Goal: Transaction & Acquisition: Obtain resource

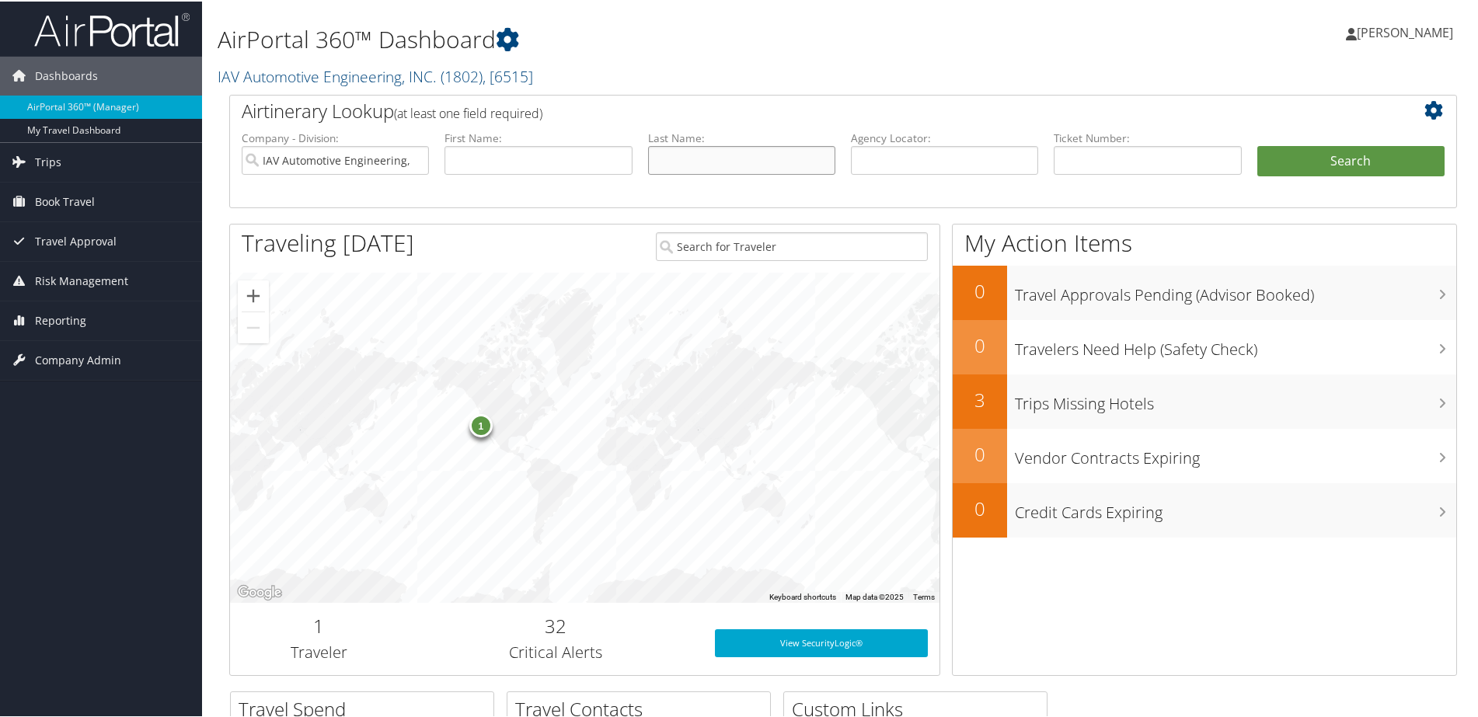
click at [701, 156] on input "text" at bounding box center [741, 159] width 187 height 29
type input "[PERSON_NAME]"
click at [1257, 145] on button "Search" at bounding box center [1350, 160] width 187 height 31
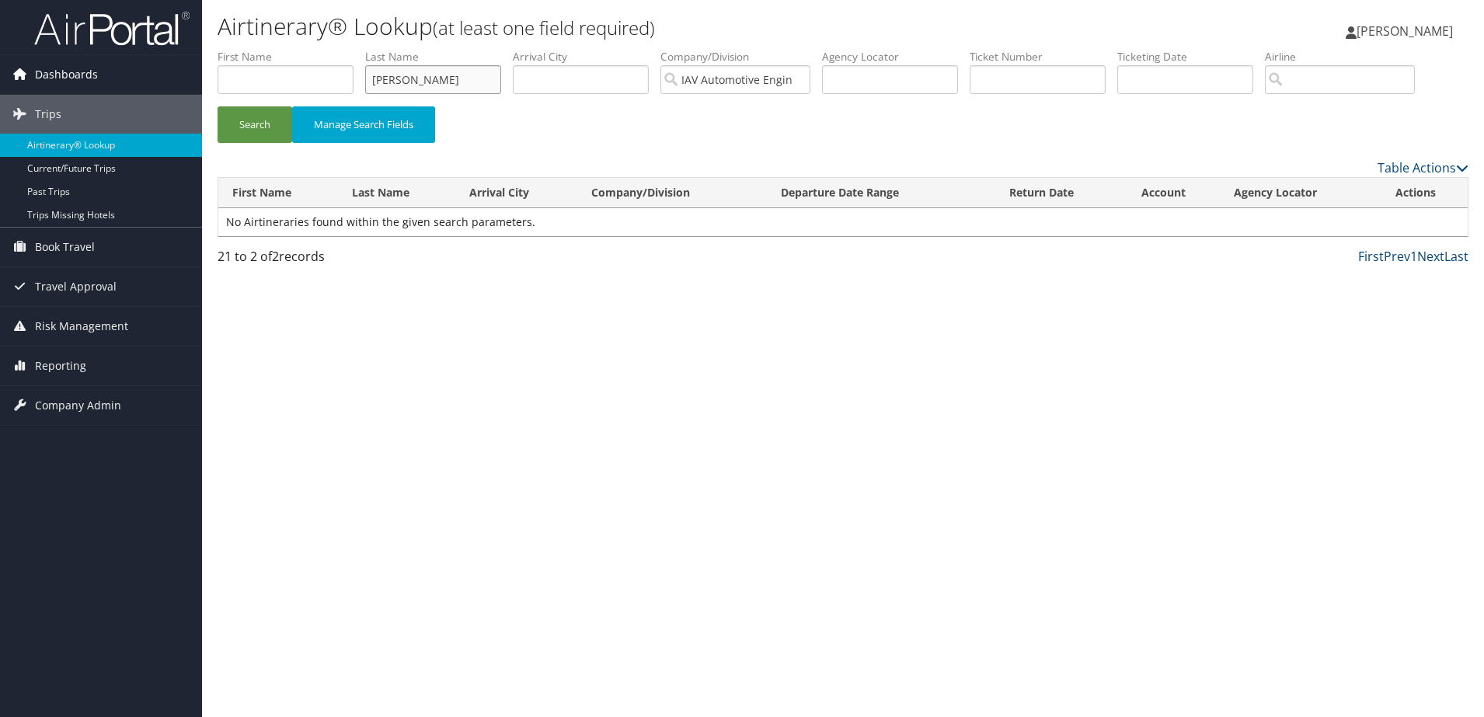
drag, startPoint x: 445, startPoint y: 81, endPoint x: 65, endPoint y: 61, distance: 380.5
click at [65, 61] on div "Dashboards AirPortal 360™ (Manager) My Travel Dashboard Trips Airtinerary® Look…" at bounding box center [742, 358] width 1484 height 717
click at [233, 73] on input "text" at bounding box center [286, 79] width 136 height 29
type input "john"
click at [218, 106] on button "Search" at bounding box center [255, 124] width 75 height 37
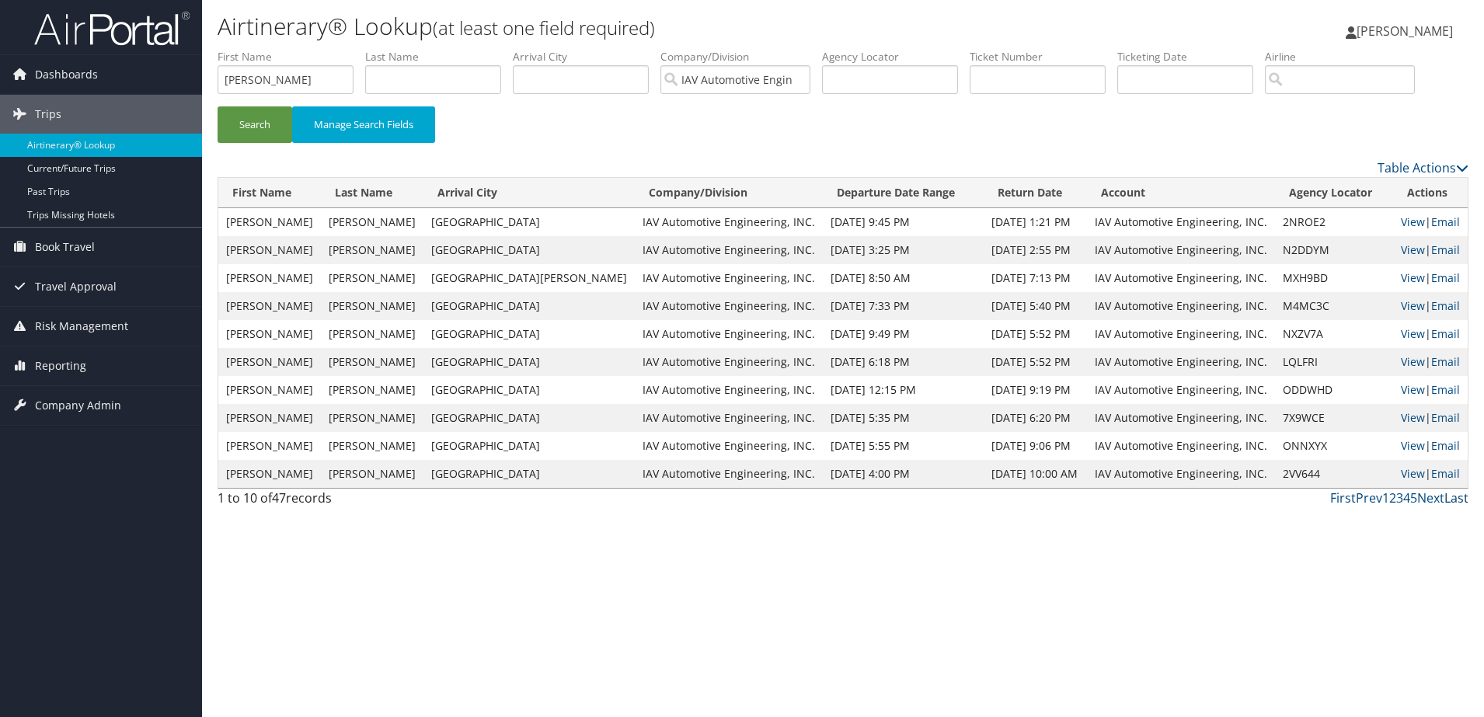
click at [1453, 497] on link "Last" at bounding box center [1457, 498] width 24 height 17
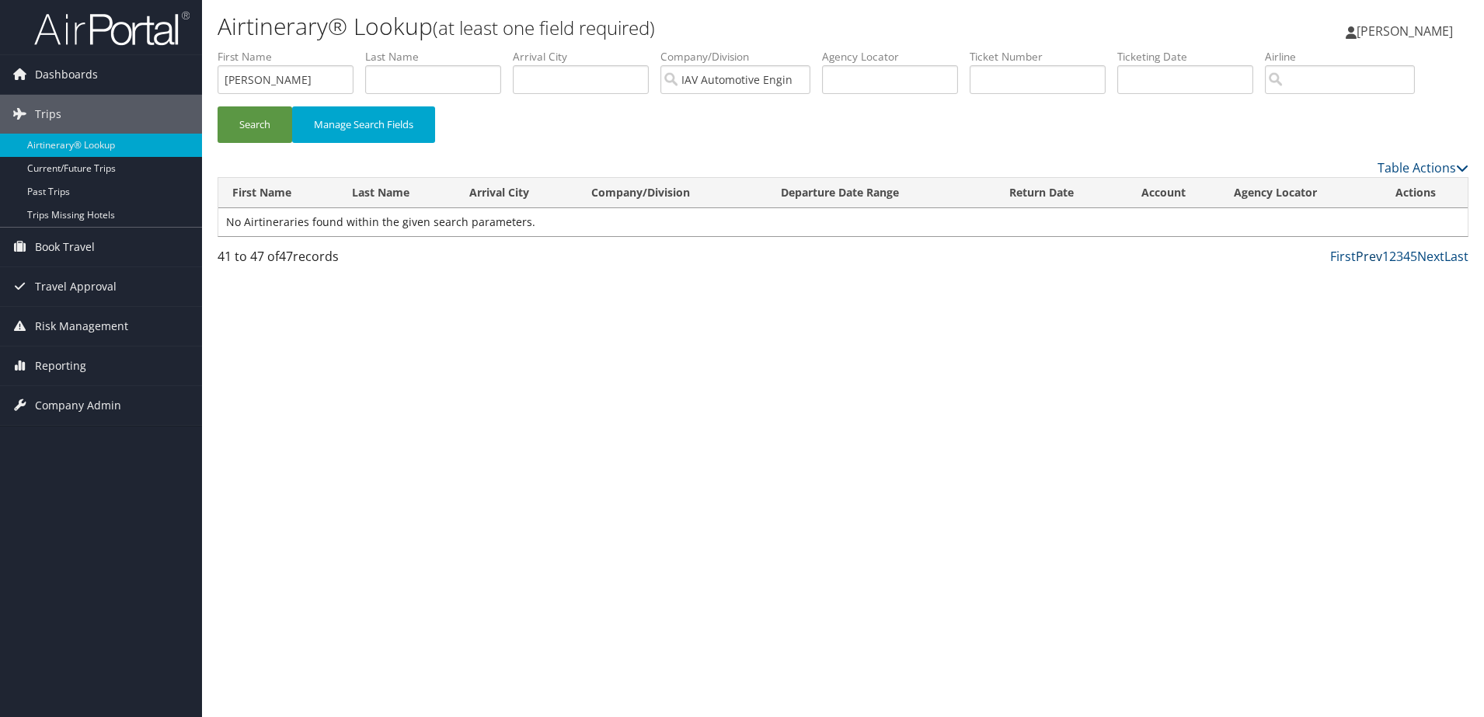
click at [1364, 260] on link "Prev" at bounding box center [1369, 256] width 26 height 17
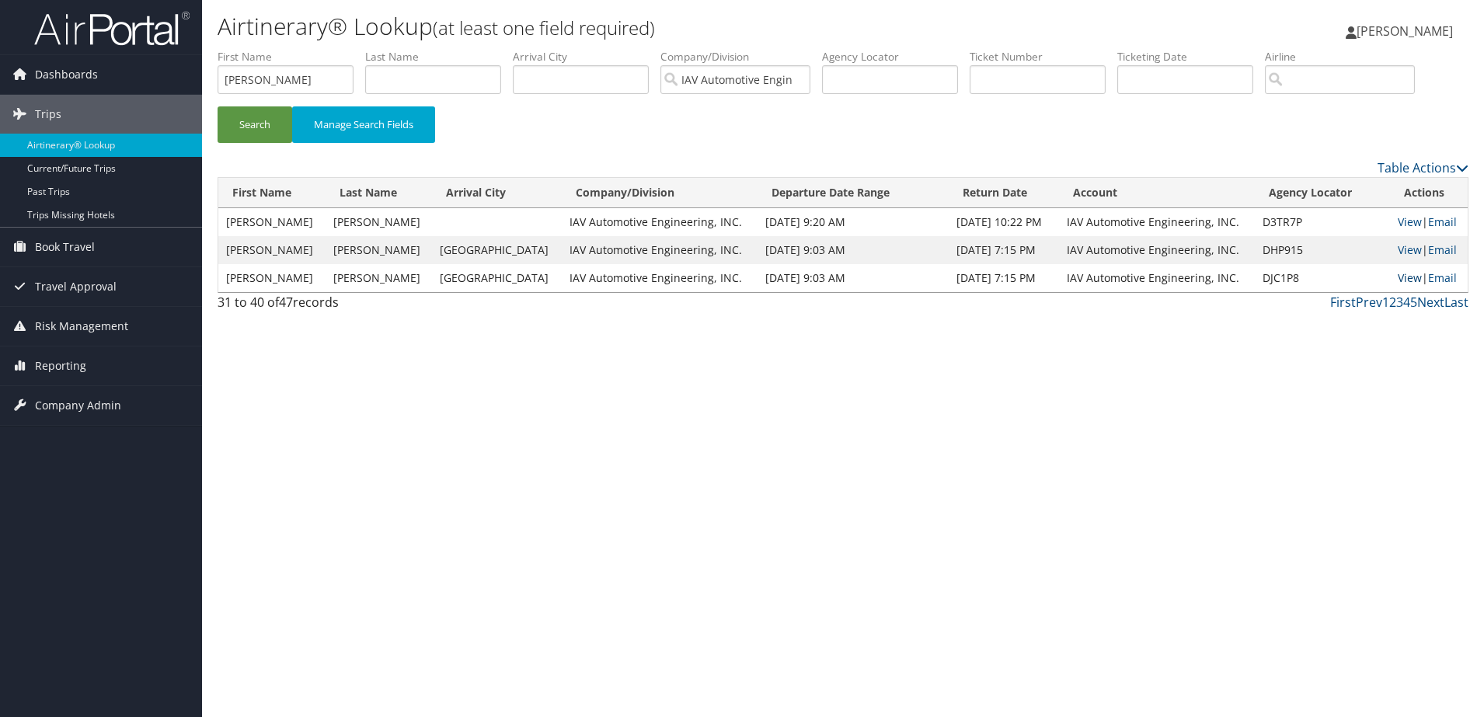
click at [1398, 276] on link "View" at bounding box center [1410, 277] width 24 height 15
drag, startPoint x: 280, startPoint y: 84, endPoint x: 33, endPoint y: 74, distance: 247.4
click at [33, 74] on div "Dashboards AirPortal 360™ (Manager) My Travel Dashboard Trips Airtinerary® Look…" at bounding box center [742, 358] width 1484 height 717
click at [218, 106] on button "Search" at bounding box center [255, 124] width 75 height 37
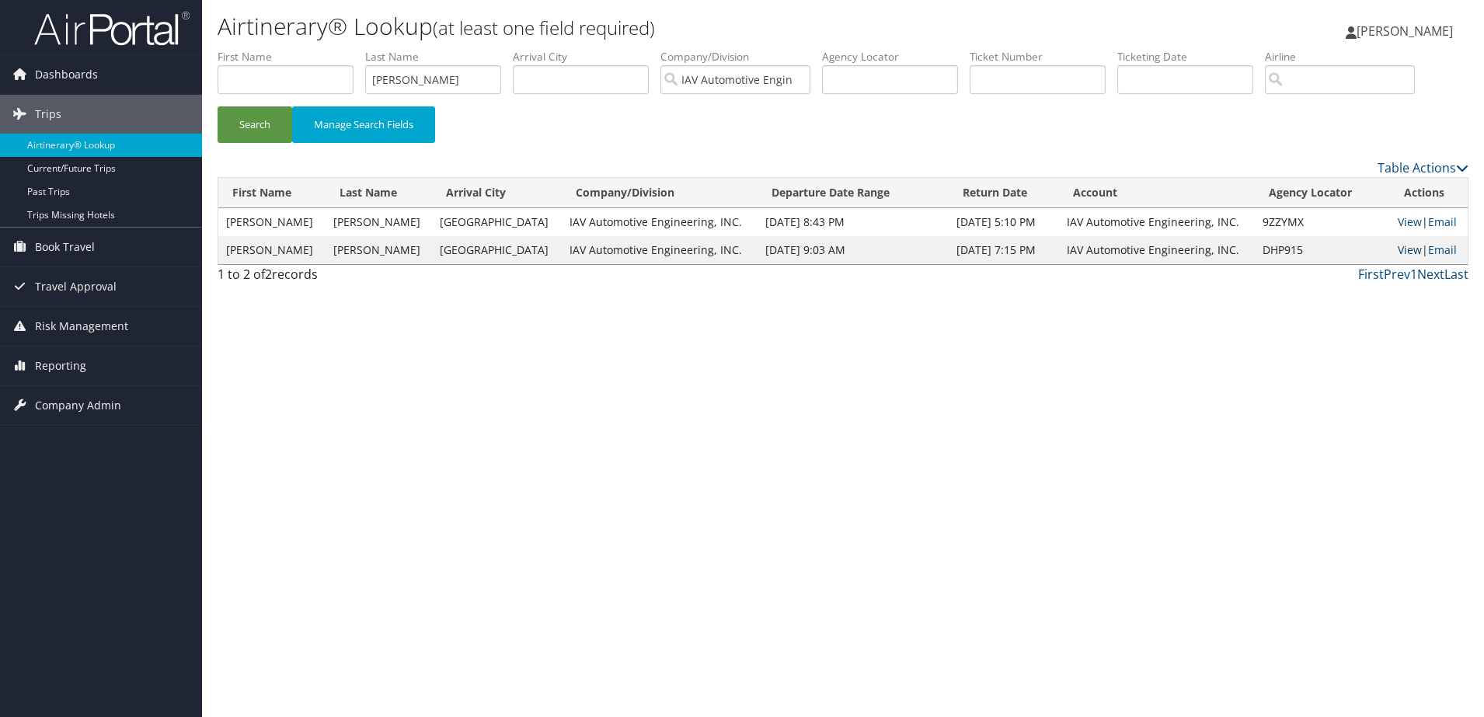
click at [1405, 246] on link "View" at bounding box center [1410, 249] width 24 height 15
drag, startPoint x: 449, startPoint y: 78, endPoint x: 244, endPoint y: 67, distance: 205.5
click at [244, 49] on ul "First Name Last Name becker Departure City Arrival City Company/Division IAV Au…" at bounding box center [843, 49] width 1251 height 0
type input "frans"
click at [218, 106] on button "Search" at bounding box center [255, 124] width 75 height 37
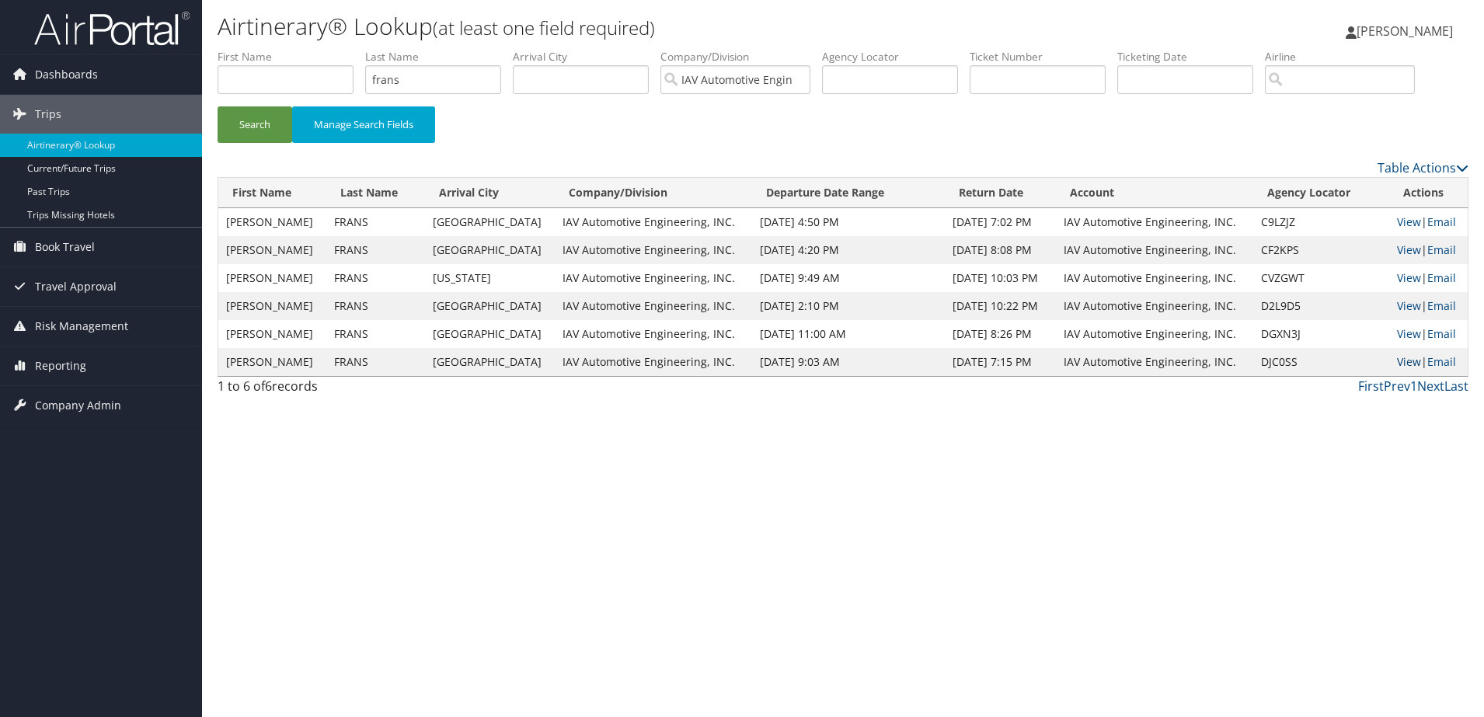
click at [1398, 361] on link "View" at bounding box center [1409, 361] width 24 height 15
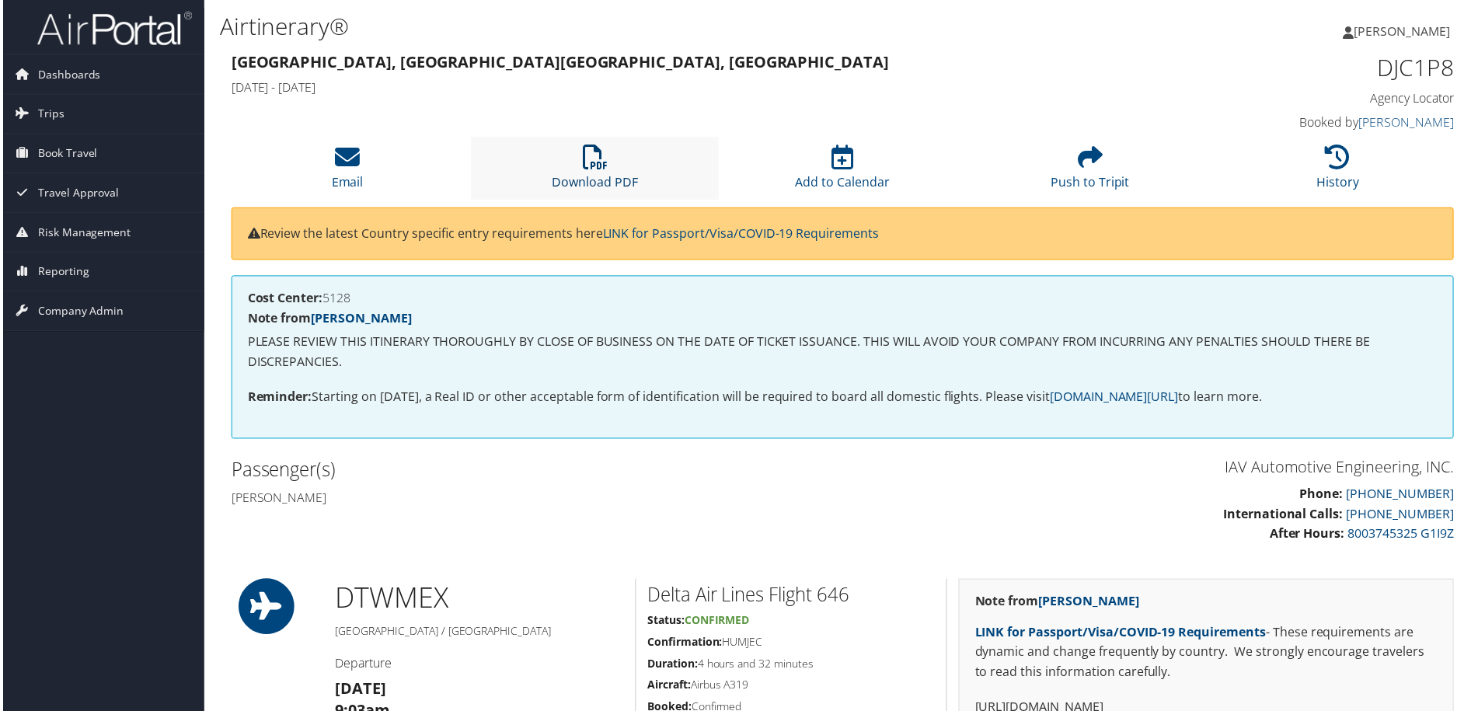
click at [582, 159] on icon at bounding box center [594, 157] width 25 height 25
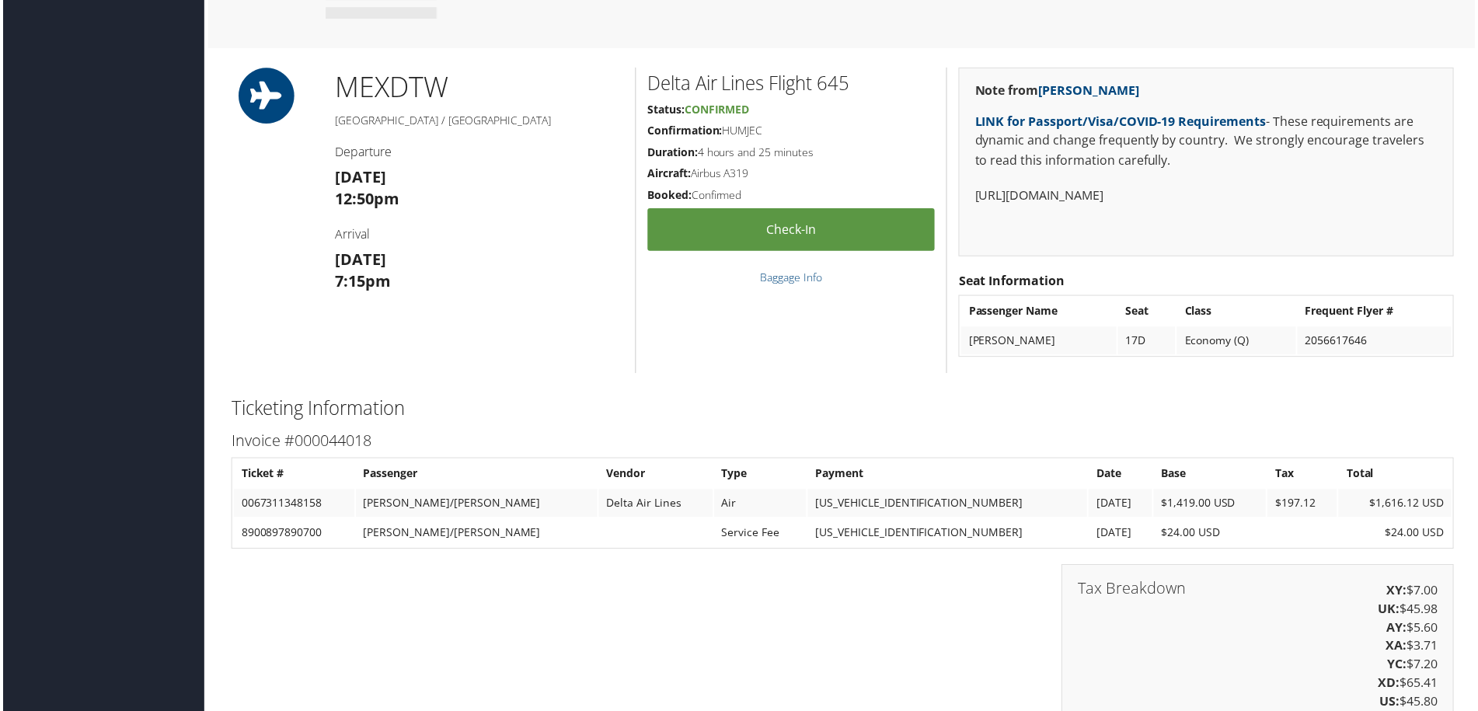
scroll to position [1178, 0]
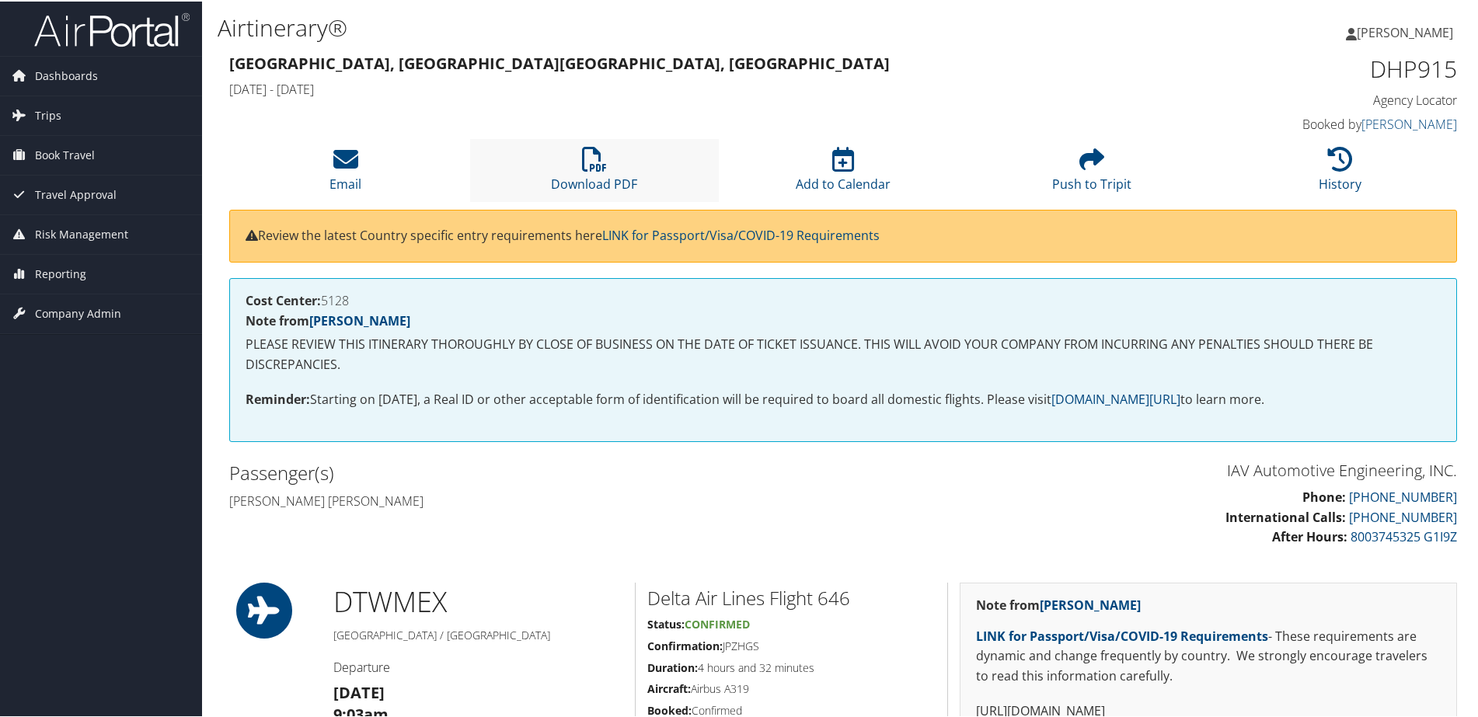
click at [612, 163] on li "Download PDF" at bounding box center [594, 169] width 249 height 63
click at [594, 173] on li "Download PDF" at bounding box center [594, 169] width 249 height 63
click at [594, 150] on icon at bounding box center [594, 157] width 25 height 25
